Goal: Information Seeking & Learning: Understand process/instructions

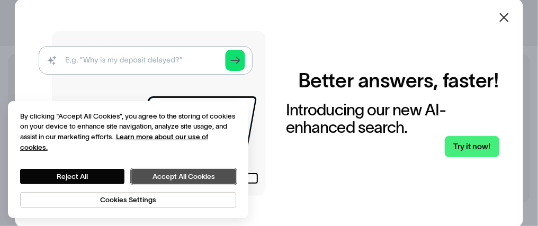
click at [180, 173] on button "Accept All Cookies" at bounding box center [183, 176] width 104 height 15
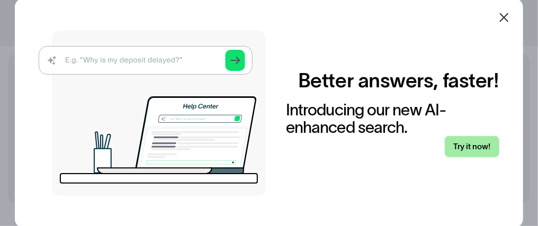
click at [469, 146] on link "Try it now!" at bounding box center [472, 146] width 54 height 21
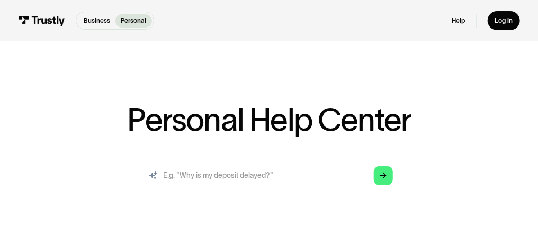
click at [165, 176] on input "search" at bounding box center [269, 175] width 262 height 29
type input "HO DO I SEND MONEY TO PAY MY"
click at [384, 170] on link "Arrow Right" at bounding box center [383, 175] width 19 height 19
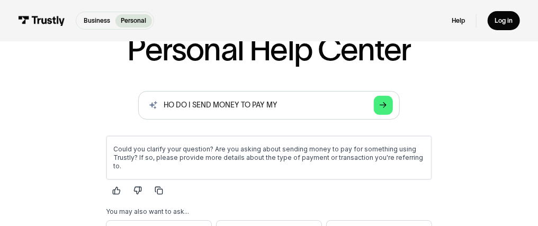
scroll to position [141, 0]
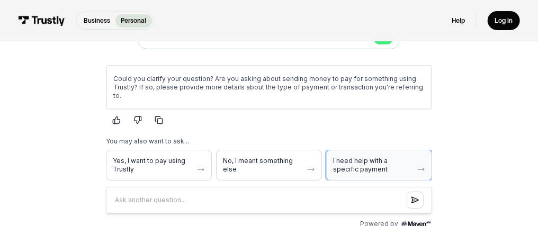
click at [425, 165] on icon "button" at bounding box center [420, 169] width 8 height 8
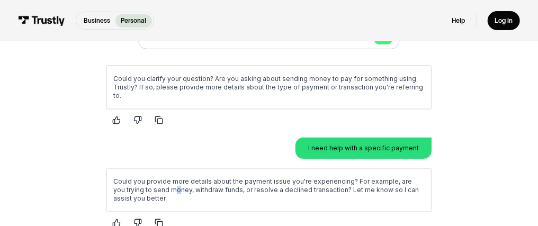
click at [163, 179] on p "Could you provide more details about the payment issue you're experiencing? For…" at bounding box center [268, 189] width 311 height 25
click at [174, 214] on div at bounding box center [268, 222] width 326 height 17
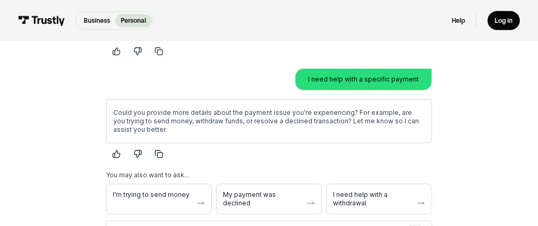
scroll to position [212, 0]
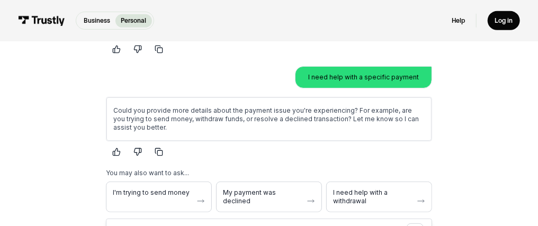
click at [390, 73] on p "I need help with a specific payment" at bounding box center [363, 77] width 111 height 8
click at [172, 182] on button "I'm trying to send money" at bounding box center [158, 197] width 106 height 31
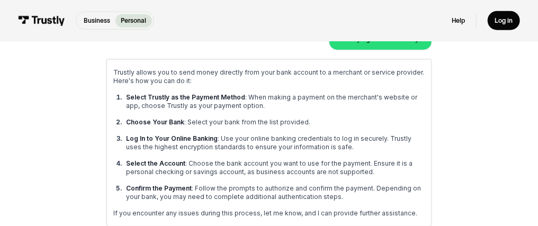
scroll to position [423, 0]
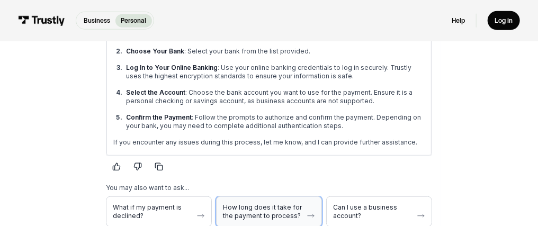
click at [281, 197] on button "How long does it take for the payment to process?" at bounding box center [268, 212] width 106 height 31
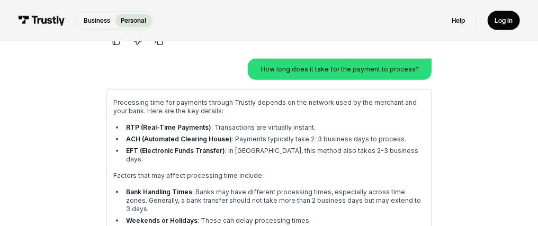
scroll to position [564, 0]
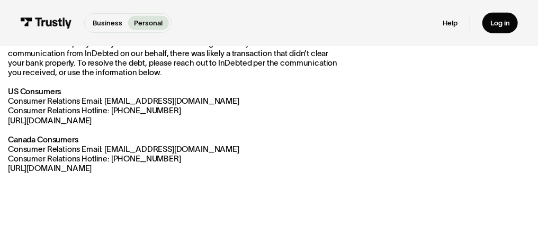
scroll to position [141, 0]
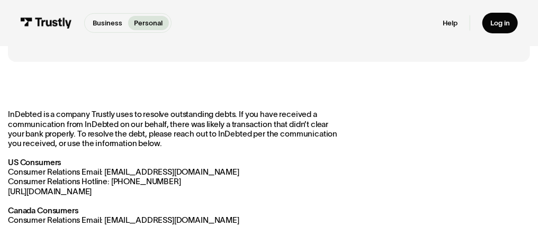
click at [166, 168] on p "InDebted is a company Trustly uses to resolve outstanding debts. If you have re…" at bounding box center [175, 177] width 335 height 134
drag, startPoint x: 166, startPoint y: 168, endPoint x: 237, endPoint y: 174, distance: 71.1
click at [237, 174] on p "InDebted is a company Trustly uses to resolve outstanding debts. If you have re…" at bounding box center [175, 177] width 335 height 134
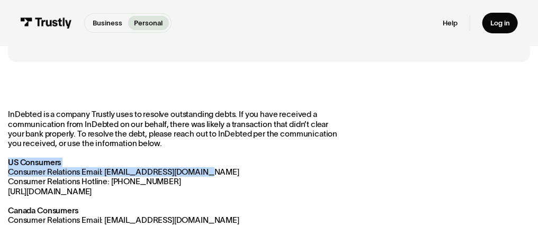
click at [200, 169] on p "InDebted is a company Trustly uses to resolve outstanding debts. If you have re…" at bounding box center [175, 177] width 335 height 134
click at [124, 192] on p "InDebted is a company Trustly uses to resolve outstanding debts. If you have re…" at bounding box center [175, 177] width 335 height 134
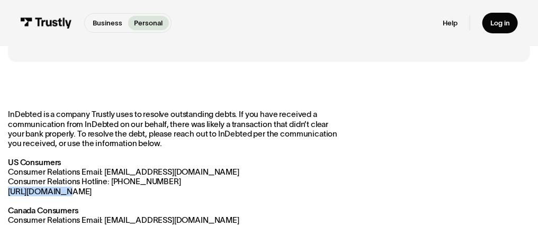
drag, startPoint x: 7, startPoint y: 189, endPoint x: 58, endPoint y: 191, distance: 51.4
click at [58, 191] on div "Business Help Center Personal Help Center / Personal Business Outstanding Debt …" at bounding box center [269, 225] width 538 height 624
click at [90, 188] on p "InDebted is a company Trustly uses to resolve outstanding debts. If you have re…" at bounding box center [175, 177] width 335 height 134
click at [150, 172] on p "InDebted is a company Trustly uses to resolve outstanding debts. If you have re…" at bounding box center [175, 177] width 335 height 134
click at [184, 170] on p "InDebted is a company Trustly uses to resolve outstanding debts. If you have re…" at bounding box center [175, 177] width 335 height 134
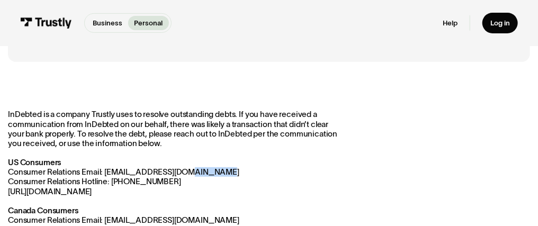
drag, startPoint x: 184, startPoint y: 170, endPoint x: 242, endPoint y: 176, distance: 58.6
click at [236, 179] on p "InDebted is a company Trustly uses to resolve outstanding debts. If you have re…" at bounding box center [175, 177] width 335 height 134
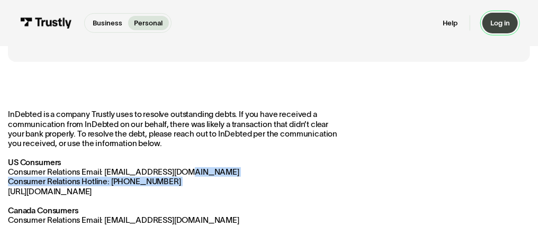
click at [499, 17] on link "Log in" at bounding box center [499, 23] width 35 height 21
